Goal: Task Accomplishment & Management: Manage account settings

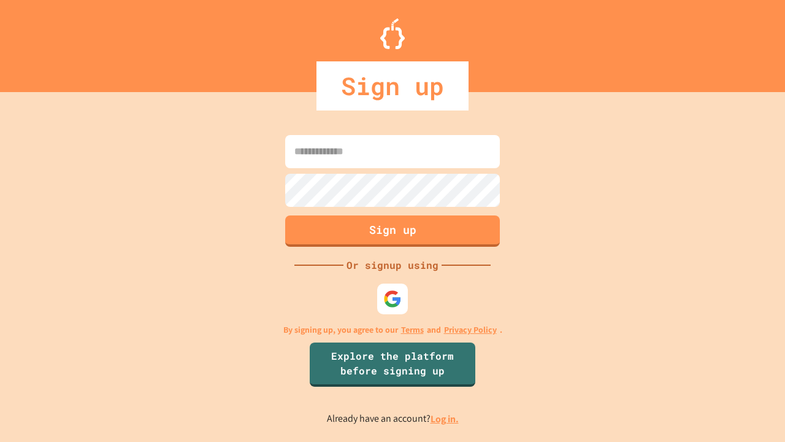
click at [445, 418] on link "Log in." at bounding box center [445, 418] width 28 height 13
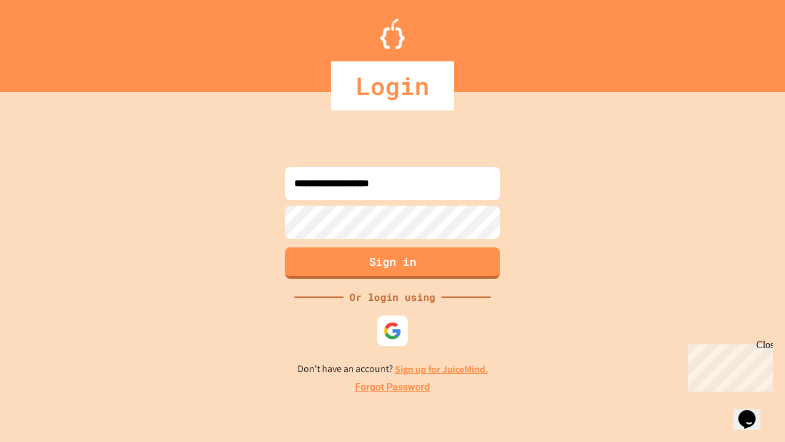
type input "**********"
